Goal: Transaction & Acquisition: Book appointment/travel/reservation

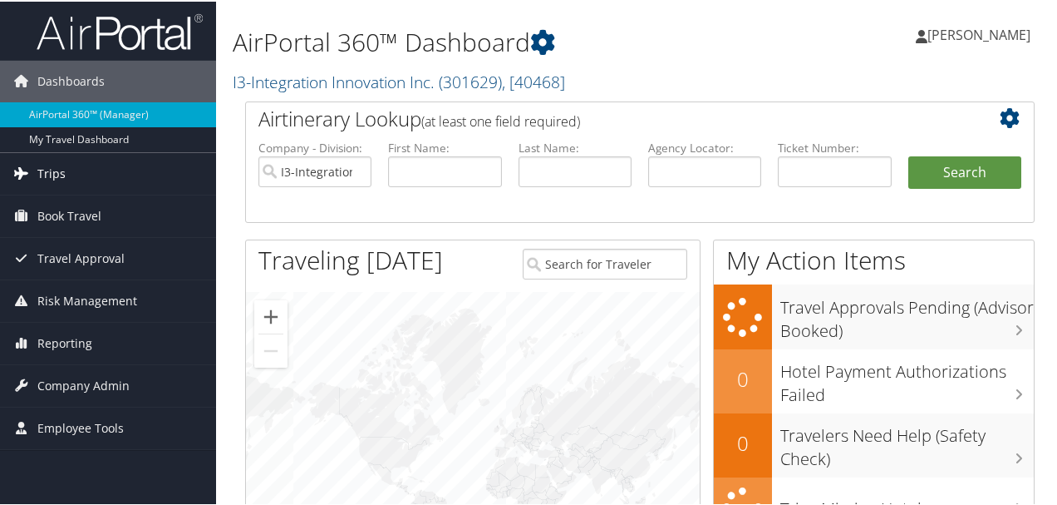
click at [67, 170] on link "Trips" at bounding box center [108, 172] width 216 height 42
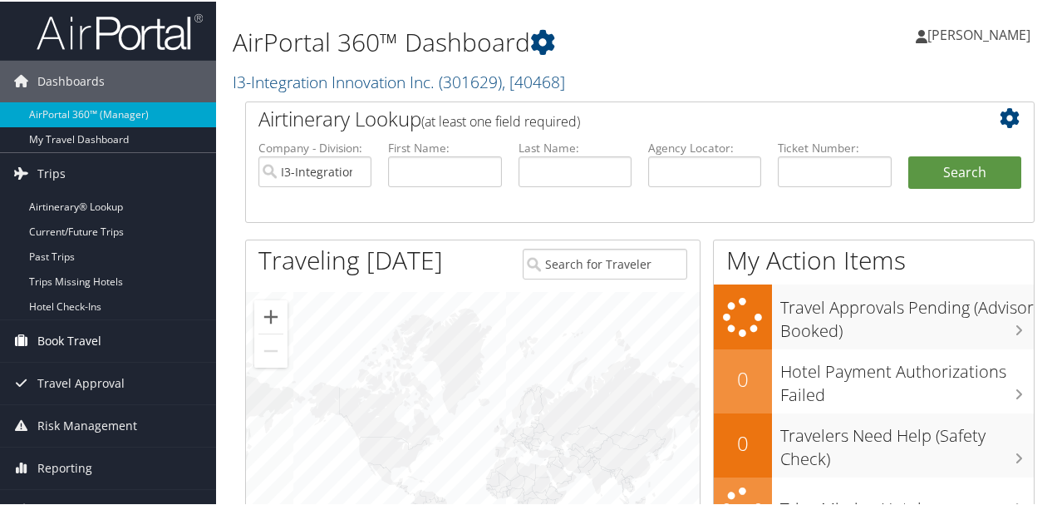
click at [80, 336] on span "Book Travel" at bounding box center [69, 339] width 64 height 42
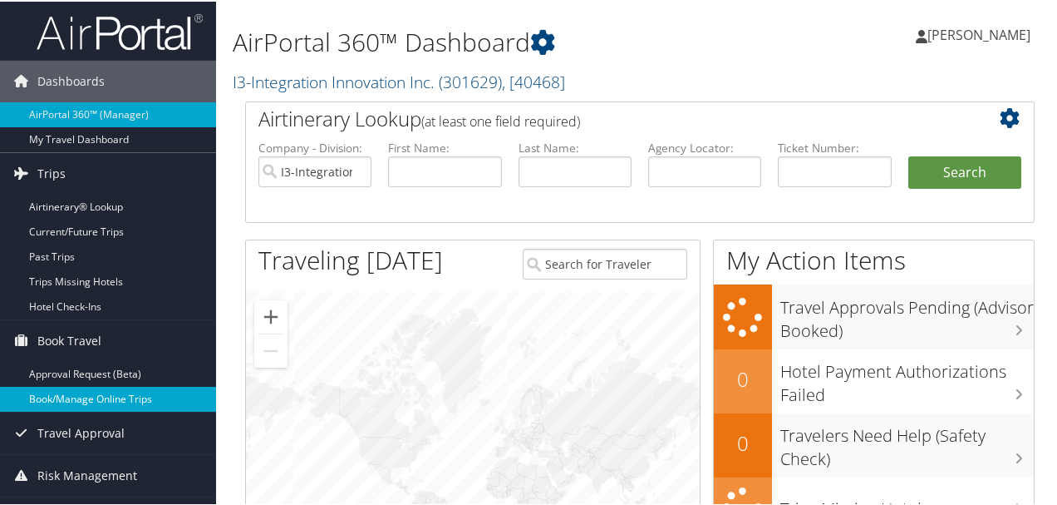
click at [90, 390] on link "Book/Manage Online Trips" at bounding box center [108, 397] width 216 height 25
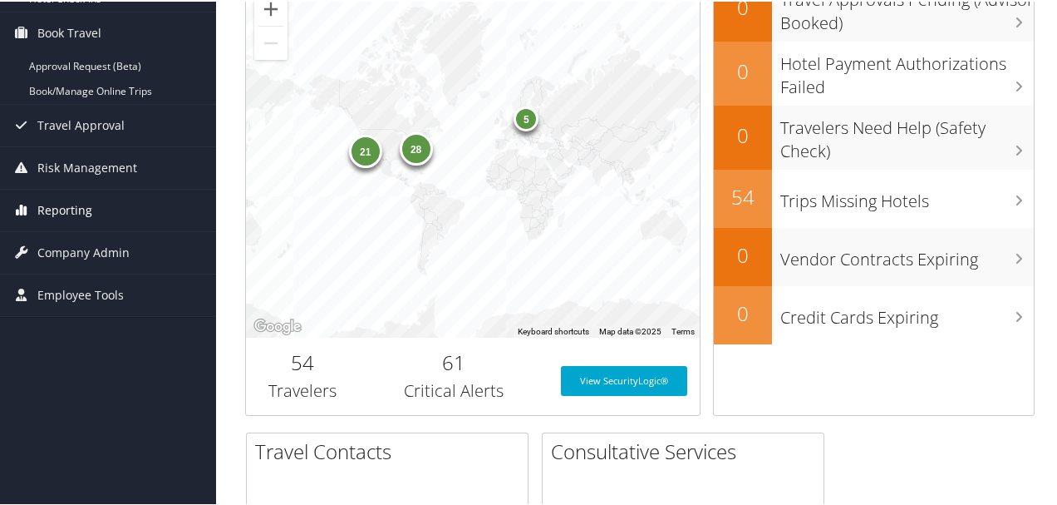
scroll to position [387, 0]
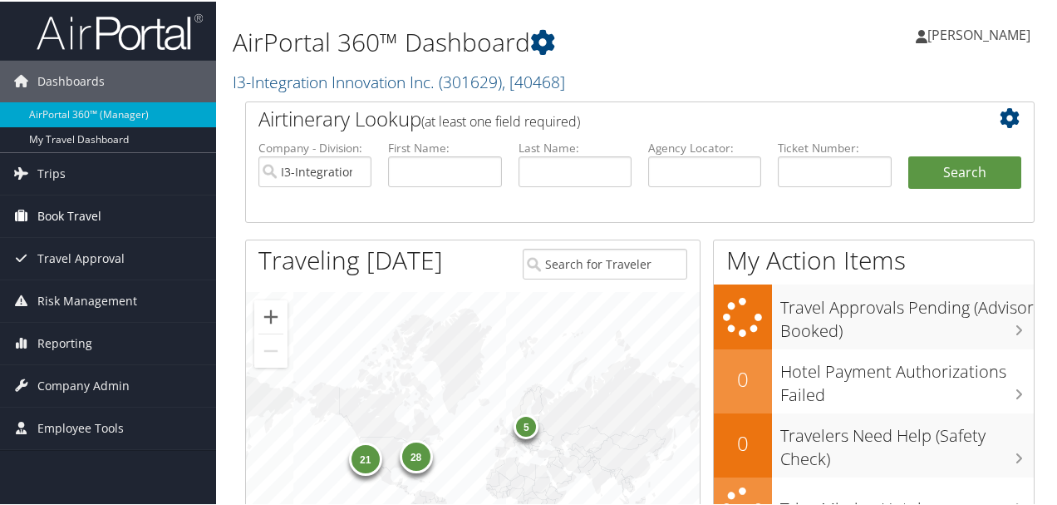
click at [111, 218] on link "Book Travel" at bounding box center [108, 215] width 216 height 42
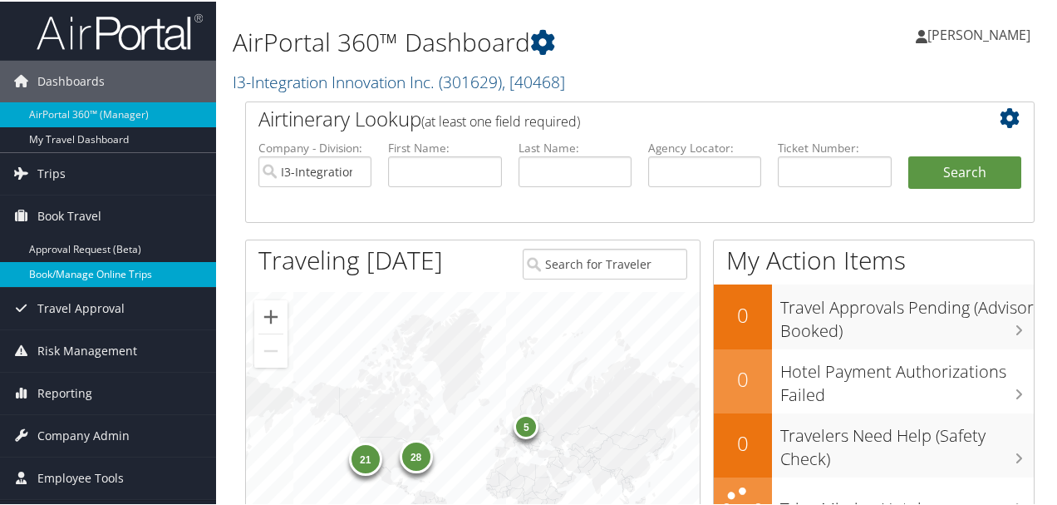
click at [127, 279] on link "Book/Manage Online Trips" at bounding box center [108, 272] width 216 height 25
